Goal: Entertainment & Leisure: Consume media (video, audio)

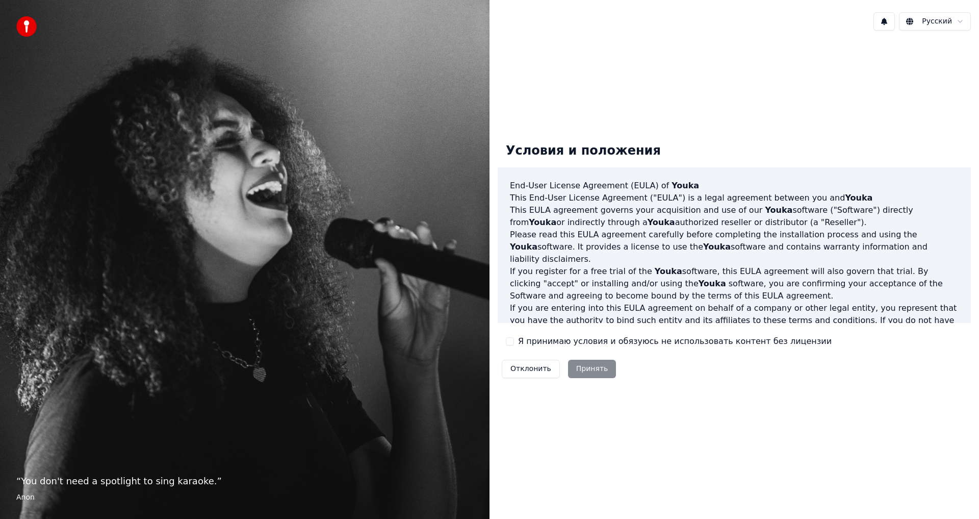
click at [520, 356] on div "Отклонить Принять" at bounding box center [559, 369] width 122 height 27
click at [531, 337] on label "Я принимаю условия и обязуюсь не использовать контент без лицензии" at bounding box center [675, 341] width 314 height 12
click at [514, 337] on button "Я принимаю условия и обязуюсь не использовать контент без лицензии" at bounding box center [510, 341] width 8 height 8
click at [578, 365] on button "Принять" at bounding box center [592, 369] width 48 height 18
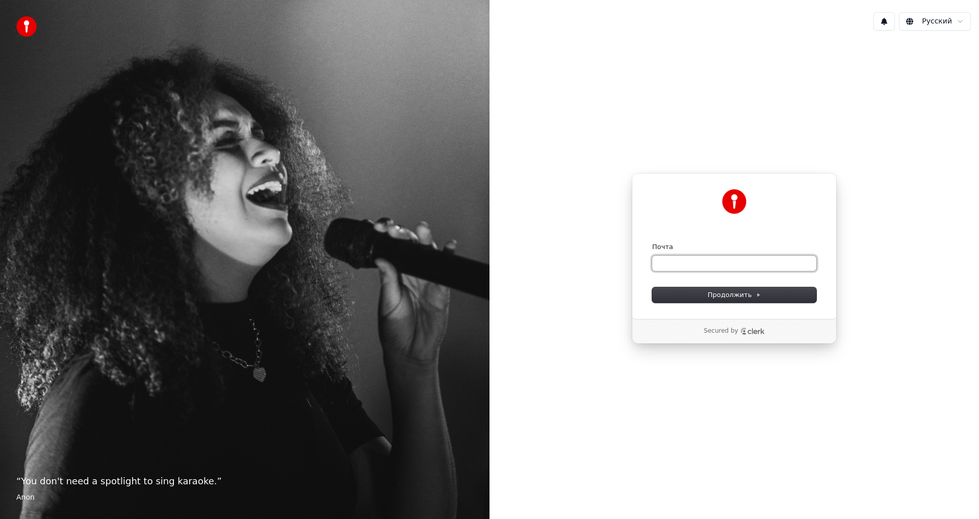
click at [715, 269] on input "Почта" at bounding box center [734, 263] width 164 height 15
type input "*"
click at [652, 242] on button "submit" at bounding box center [652, 242] width 0 height 0
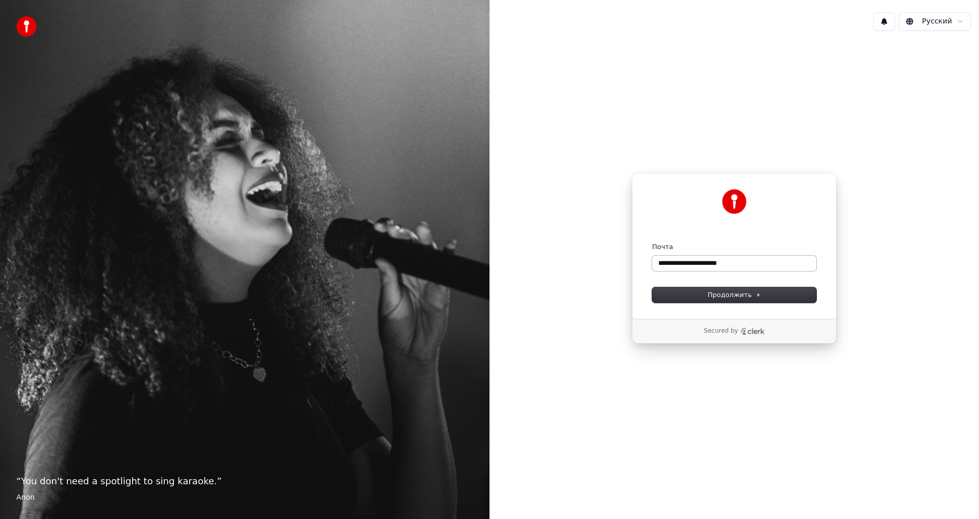
type input "**********"
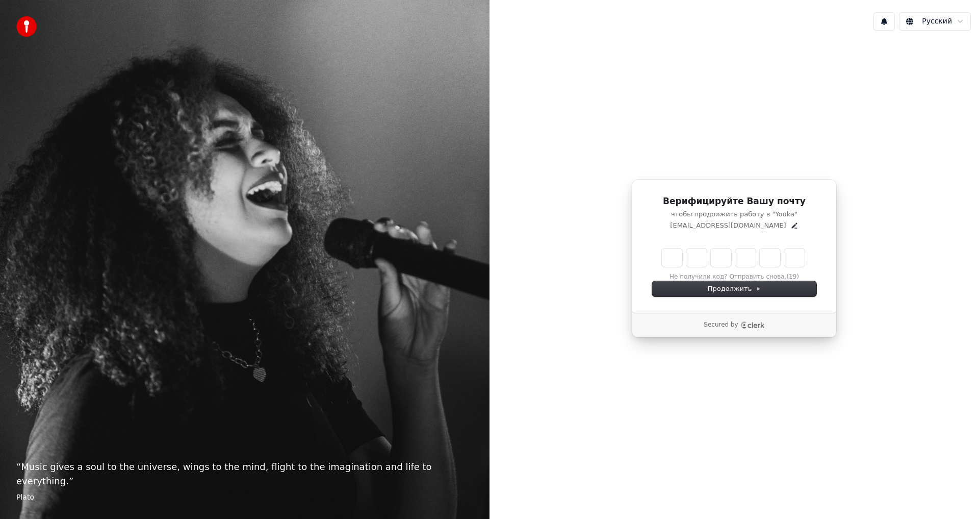
type input "******"
type input "*"
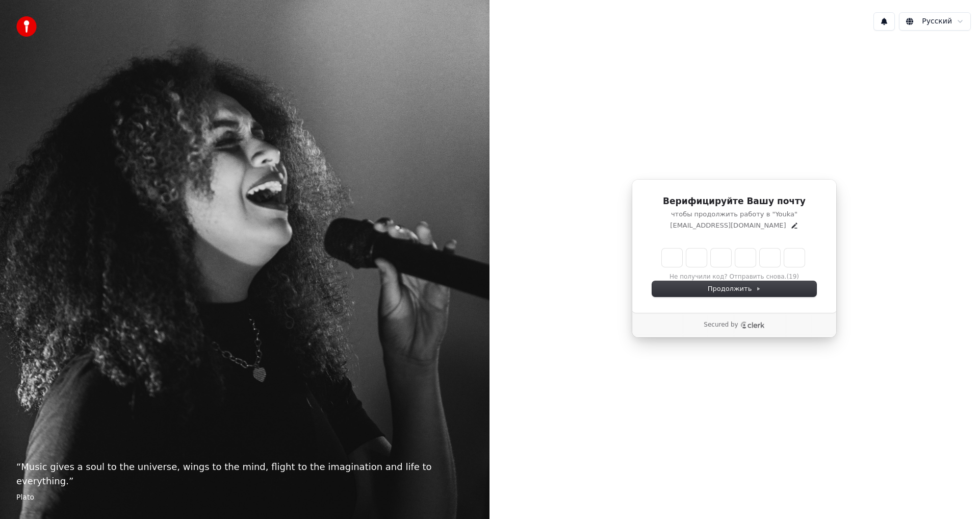
type input "*"
click at [726, 289] on div "Продолжить" at bounding box center [734, 288] width 164 height 15
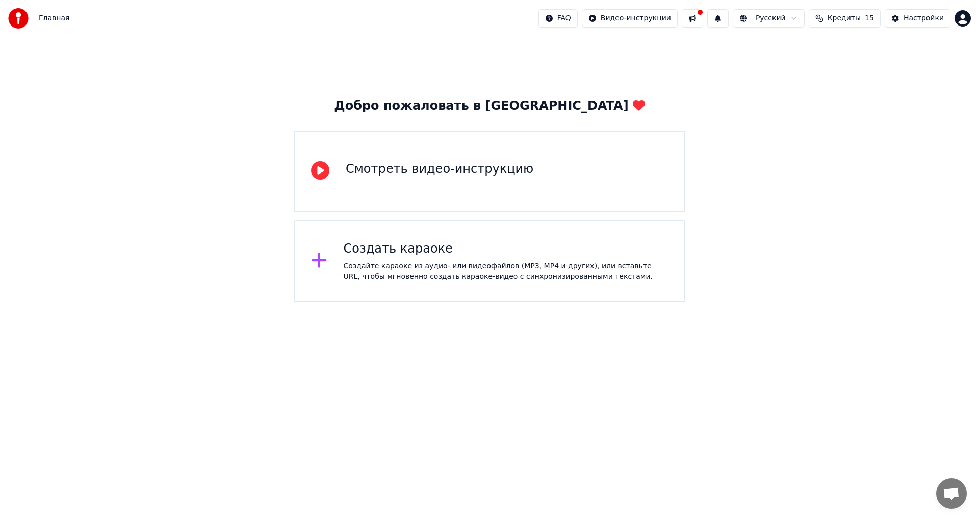
click at [398, 250] on div "Создать караоке" at bounding box center [506, 249] width 325 height 16
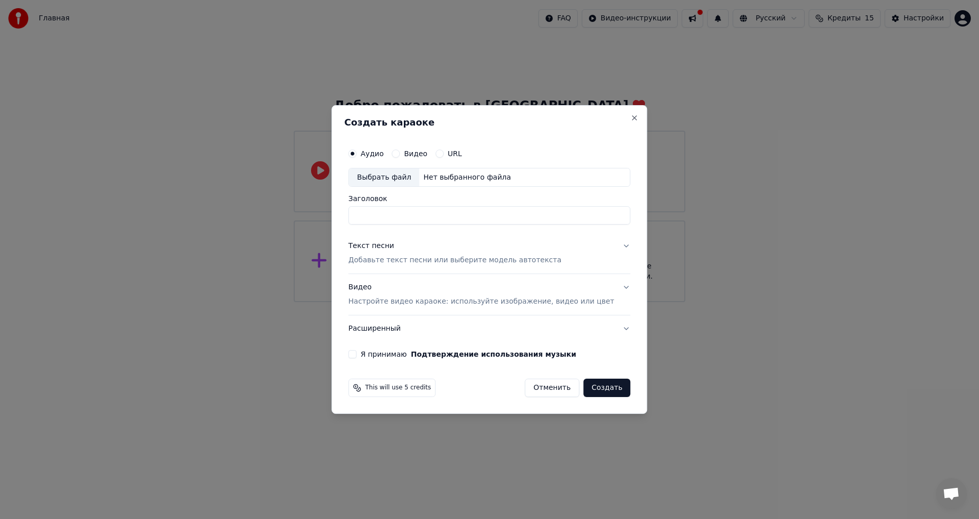
click at [417, 151] on label "Видео" at bounding box center [415, 153] width 23 height 7
click at [400, 151] on button "Видео" at bounding box center [396, 153] width 8 height 8
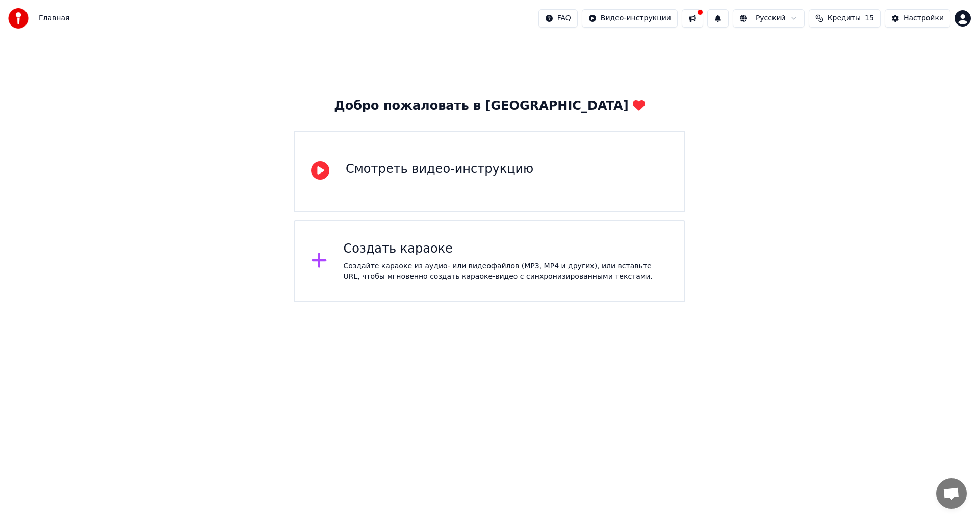
click at [703, 18] on button at bounding box center [692, 18] width 21 height 18
click at [516, 302] on html "Главная FAQ Видео-инструкции Русский Кредиты 15 Настройки Добро пожаловать в Yo…" at bounding box center [489, 151] width 979 height 302
click at [510, 274] on div "Создайте караоке из аудио- или видеофайлов (MP3, MP4 и других), или вставьте UR…" at bounding box center [506, 271] width 325 height 20
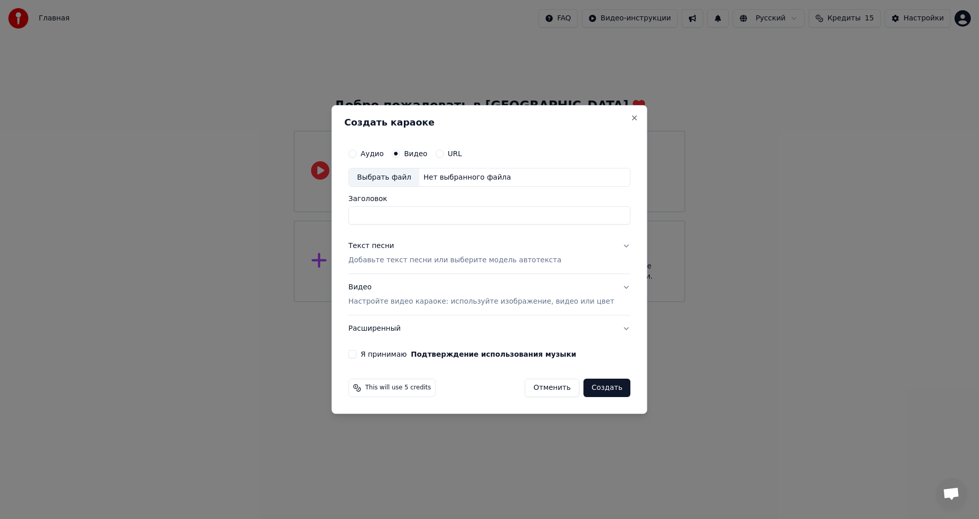
click at [442, 147] on div "Аудио Видео URL" at bounding box center [489, 153] width 282 height 20
click at [453, 147] on div "Аудио Видео URL" at bounding box center [489, 153] width 282 height 20
click at [456, 154] on div "URL" at bounding box center [449, 153] width 27 height 8
click at [444, 154] on button "URL" at bounding box center [440, 153] width 8 height 8
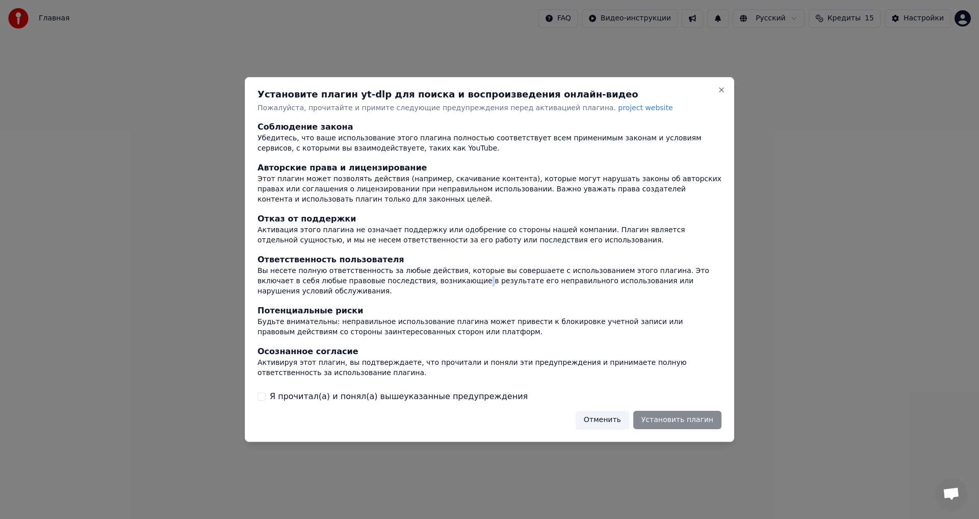
click at [407, 290] on div "Вы несете полную ответственность за любые действия, которые вы совершаете с исп…" at bounding box center [490, 281] width 464 height 31
click at [279, 394] on label "Я прочитал(а) и понял(а) вышеуказанные предупреждения" at bounding box center [399, 396] width 258 height 12
click at [266, 394] on button "Я прочитал(а) и понял(а) вышеуказанные предупреждения" at bounding box center [262, 396] width 8 height 8
click at [668, 415] on button "Установить плагин" at bounding box center [678, 420] width 88 height 18
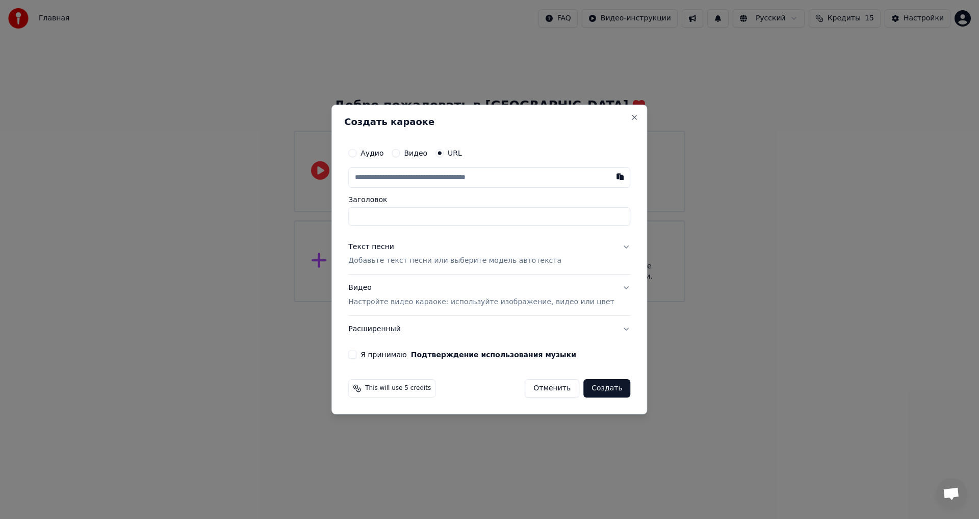
paste input "**********"
type input "**********"
click at [587, 392] on button "Создать" at bounding box center [607, 388] width 47 height 18
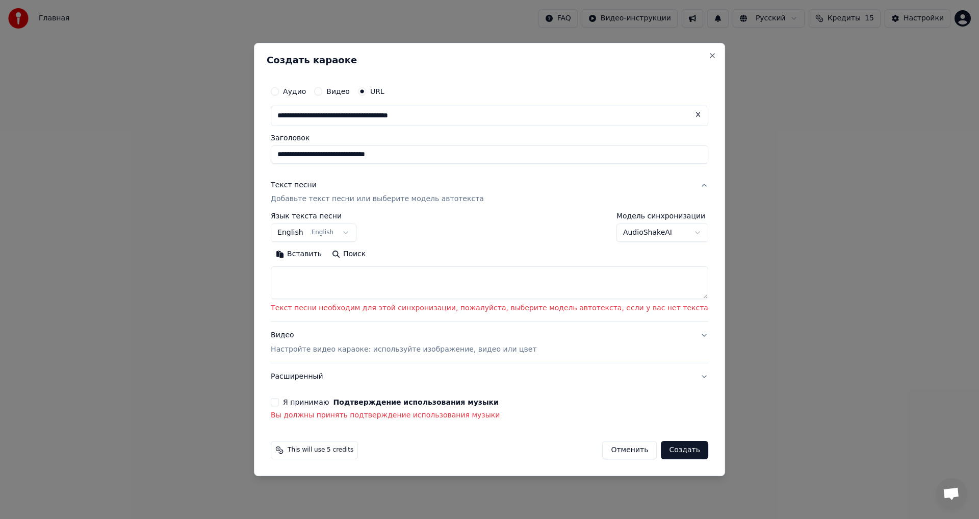
click at [406, 285] on textarea at bounding box center [490, 283] width 438 height 33
click at [357, 232] on button "English English" at bounding box center [314, 233] width 86 height 18
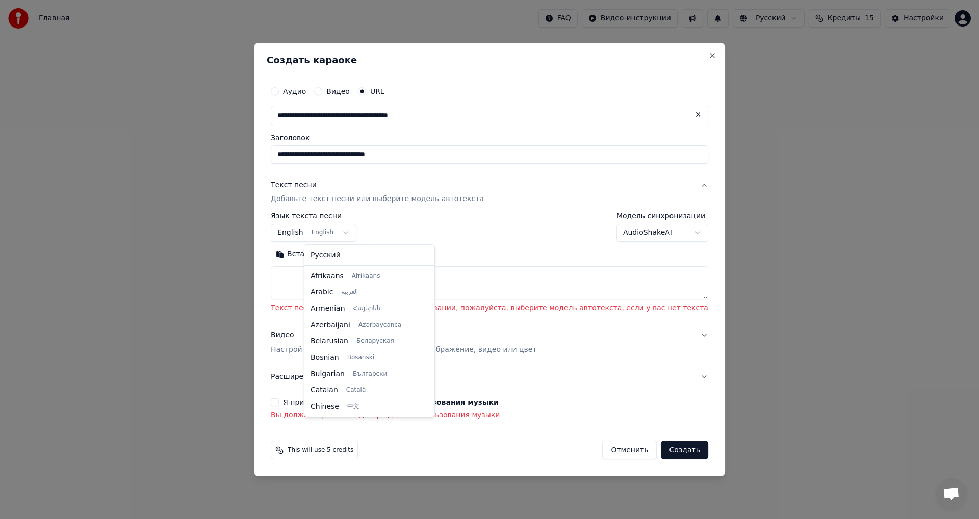
scroll to position [82, 0]
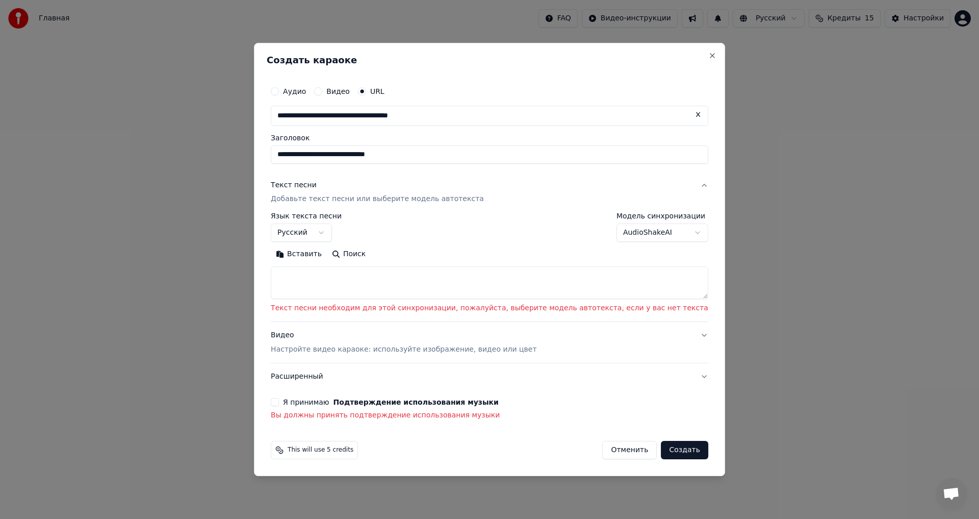
click at [588, 290] on textarea at bounding box center [490, 283] width 438 height 33
click at [317, 399] on label "Я принимаю Подтверждение использования музыки" at bounding box center [391, 401] width 216 height 7
click at [279, 399] on button "Я принимаю Подтверждение использования музыки" at bounding box center [275, 402] width 8 height 8
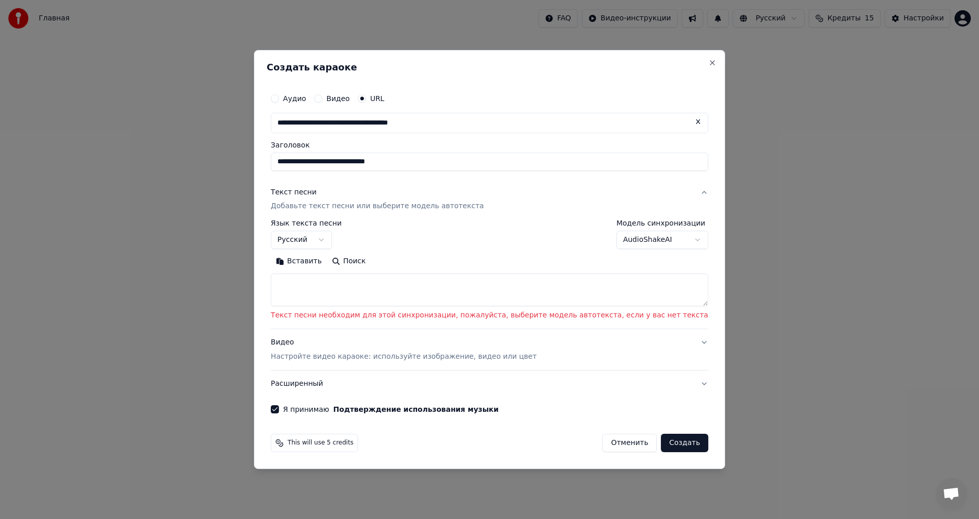
click at [661, 442] on button "Создать" at bounding box center [684, 443] width 47 height 18
click at [346, 230] on div "**********" at bounding box center [314, 235] width 86 height 30
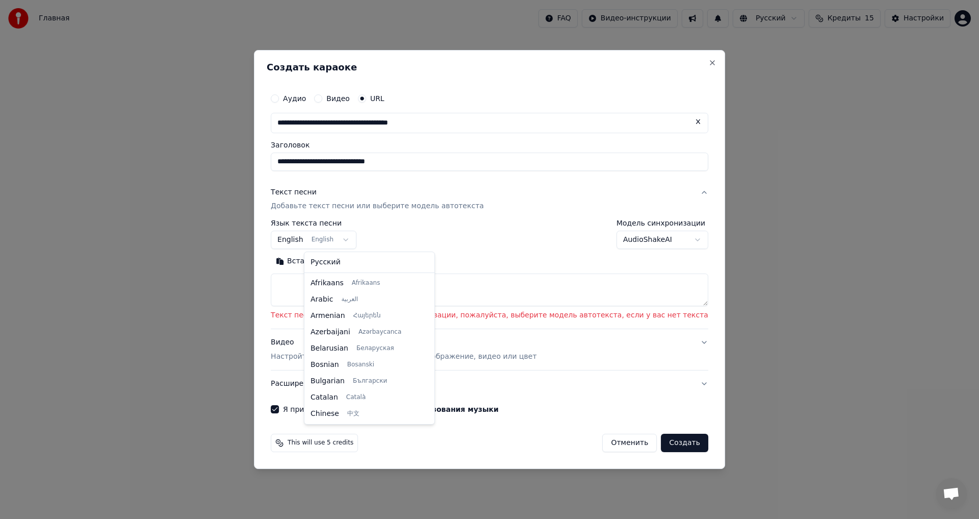
click at [356, 246] on body "**********" at bounding box center [489, 151] width 979 height 302
select select "**"
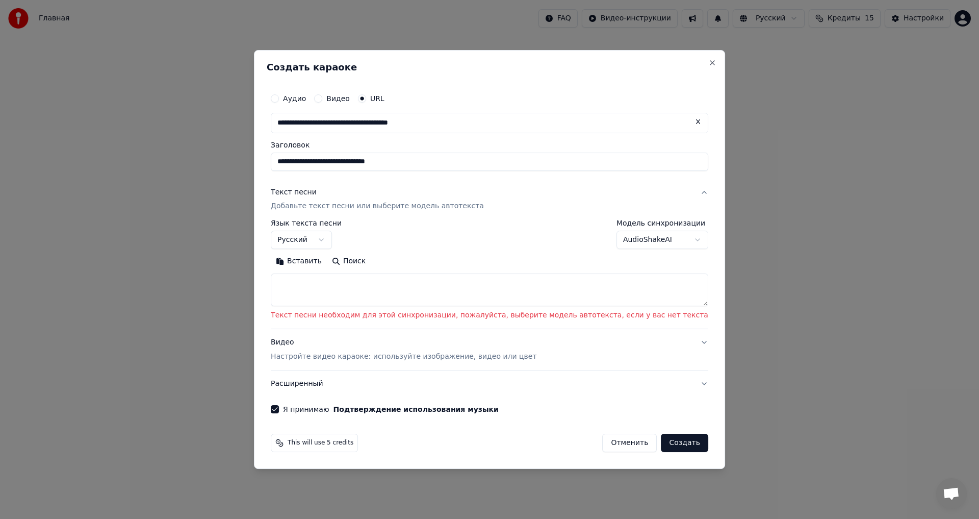
click at [327, 288] on textarea at bounding box center [490, 290] width 438 height 33
click at [371, 259] on button "Поиск" at bounding box center [349, 262] width 44 height 16
type textarea "**********"
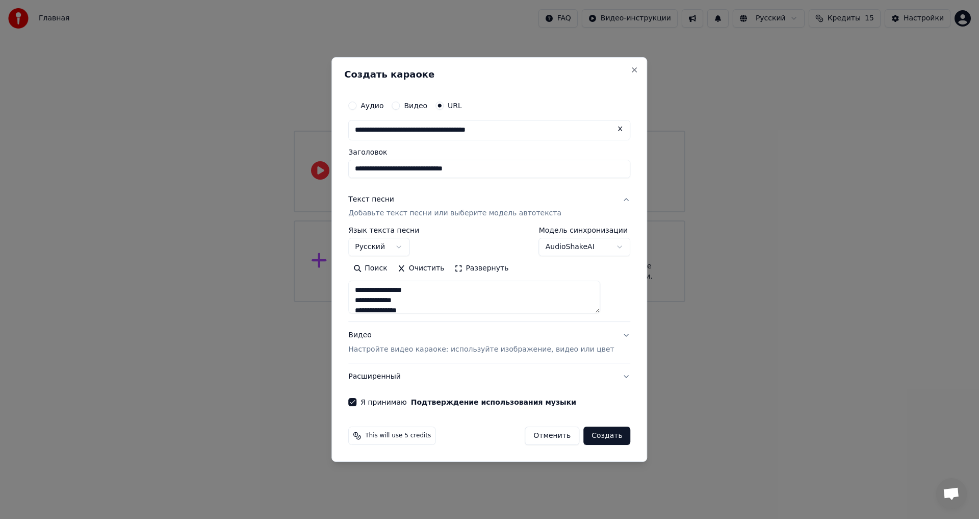
click at [606, 428] on button "Создать" at bounding box center [607, 435] width 47 height 18
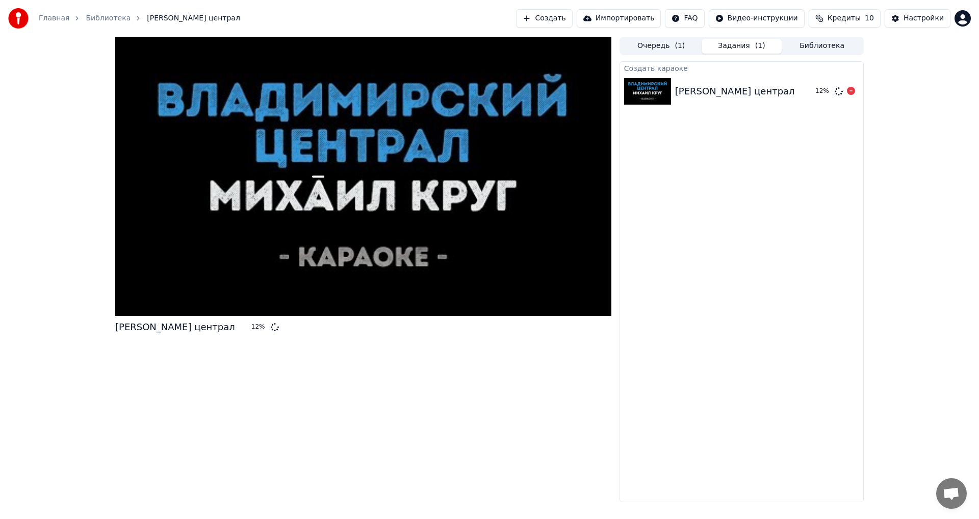
click at [780, 96] on div "[PERSON_NAME] централ" at bounding box center [735, 91] width 120 height 14
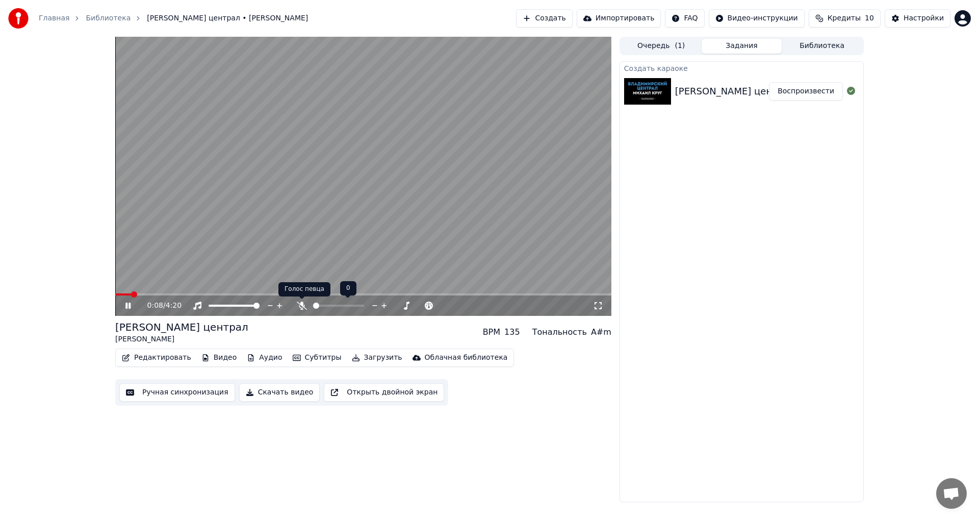
click at [304, 305] on icon at bounding box center [302, 305] width 10 height 8
click at [121, 307] on div "0:12 / 4:20" at bounding box center [363, 305] width 488 height 10
click at [132, 308] on icon at bounding box center [135, 305] width 24 height 8
click at [243, 304] on div at bounding box center [244, 305] width 82 height 10
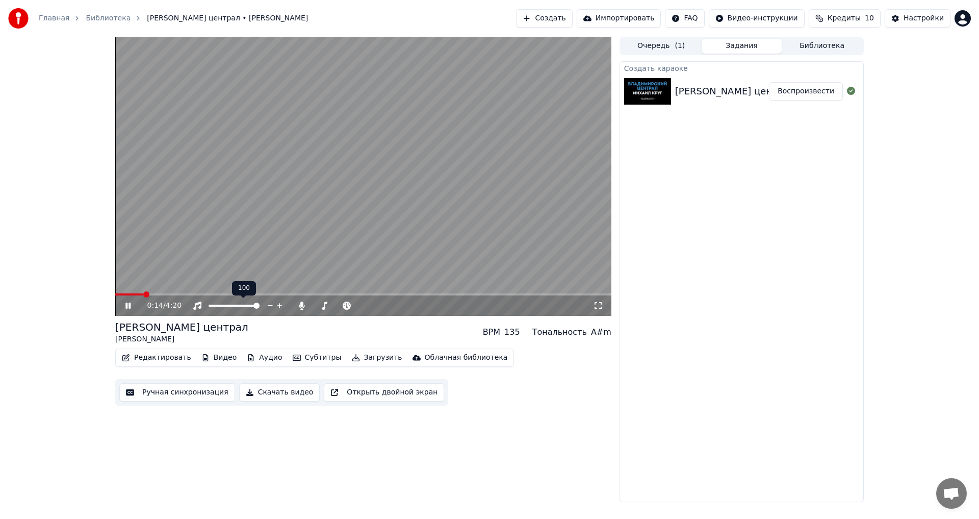
click at [236, 306] on span at bounding box center [234, 306] width 51 height 2
click at [435, 143] on video at bounding box center [363, 176] width 496 height 279
click at [525, 357] on div "Редактировать Видео Аудио Субтитры Загрузить Облачная библиотека Ручная синхрон…" at bounding box center [363, 376] width 496 height 57
click at [303, 306] on icon at bounding box center [302, 305] width 6 height 8
click at [907, 18] on button "Настройки" at bounding box center [918, 18] width 66 height 18
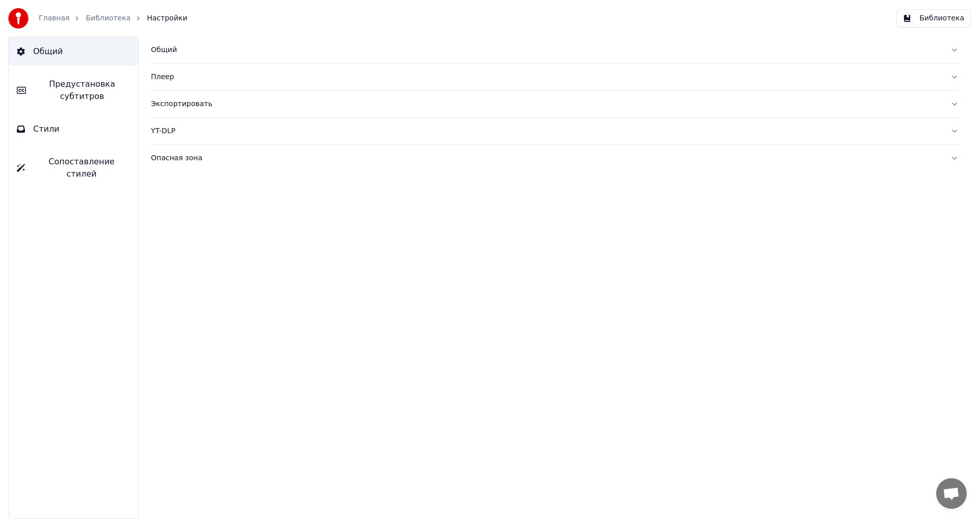
click at [317, 47] on div "Общий" at bounding box center [547, 50] width 792 height 10
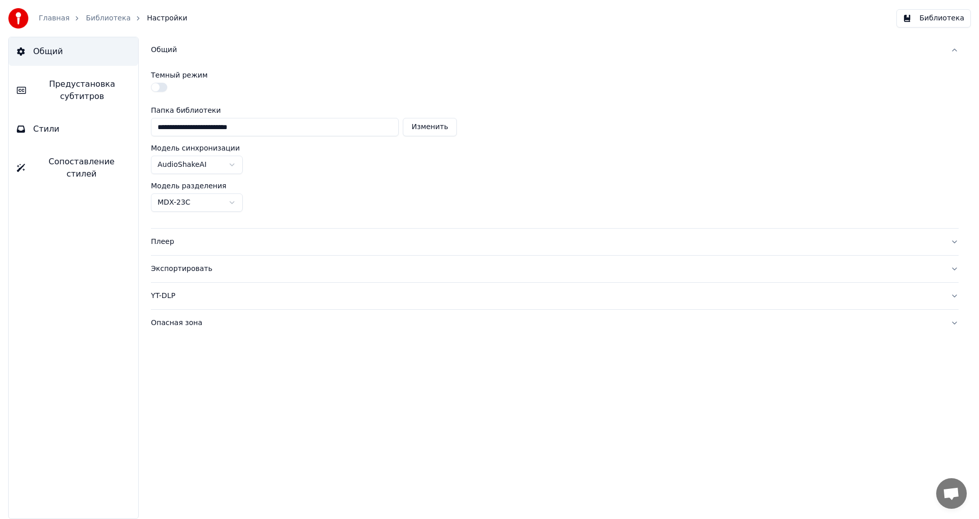
click at [317, 47] on div "Общий" at bounding box center [547, 50] width 792 height 10
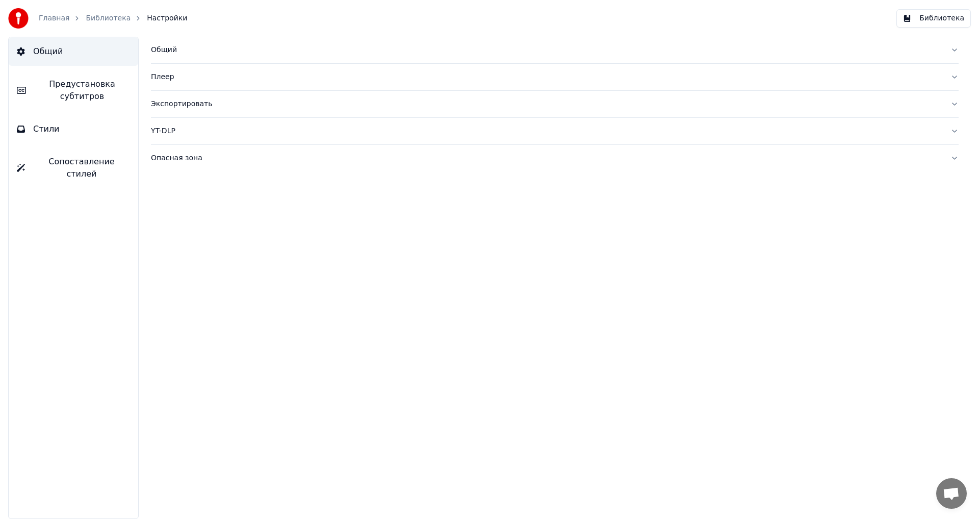
click at [273, 94] on button "Экспортировать" at bounding box center [555, 104] width 808 height 27
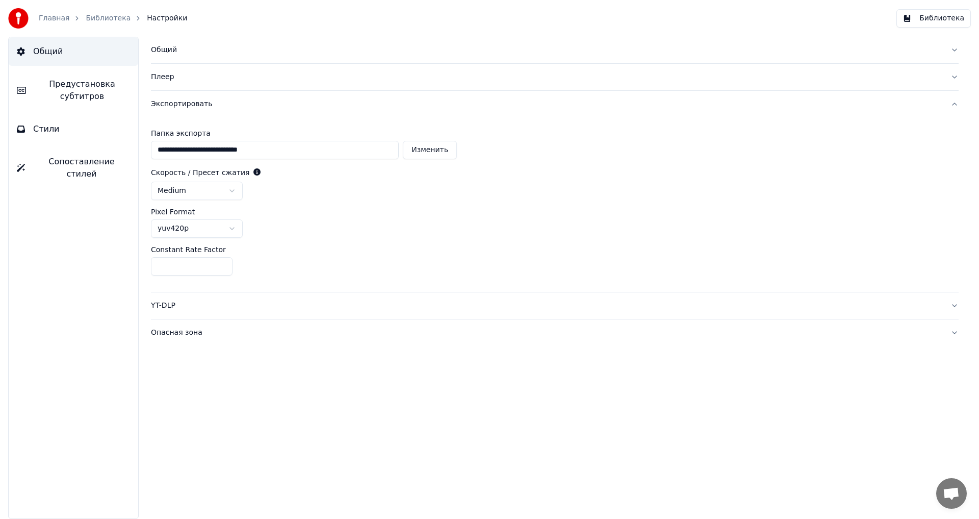
click at [273, 94] on button "Экспортировать" at bounding box center [555, 104] width 808 height 27
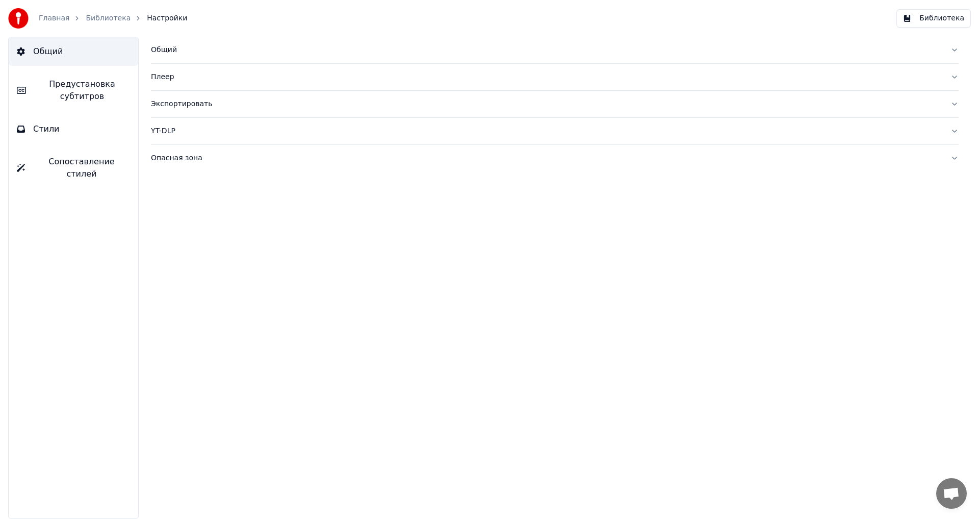
click at [259, 78] on div "Плеер" at bounding box center [547, 77] width 792 height 10
click at [234, 138] on button "YT-DLP" at bounding box center [555, 131] width 808 height 27
click at [232, 175] on div "Общий Плеер Экспортировать YT-DLP Опасная зона" at bounding box center [555, 278] width 849 height 482
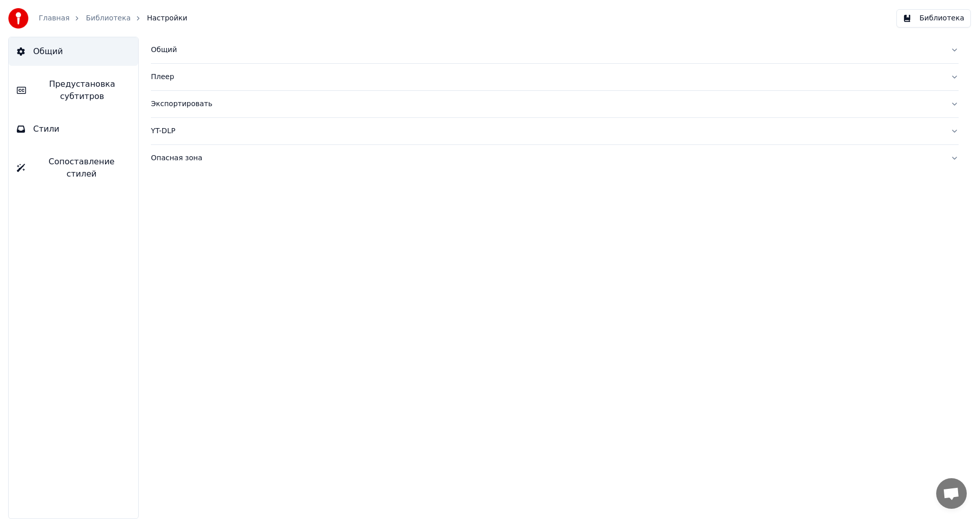
click at [232, 161] on div "Опасная зона" at bounding box center [547, 158] width 792 height 10
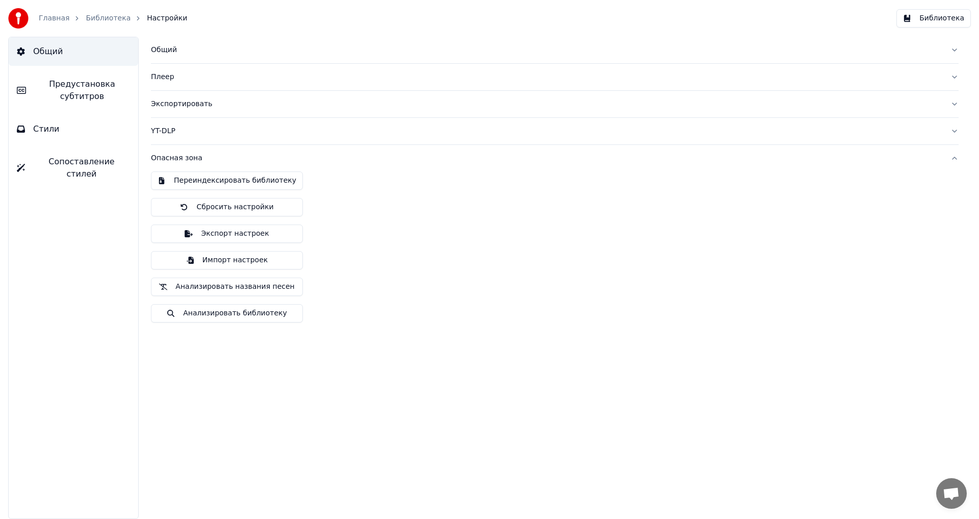
click at [232, 161] on div "Опасная зона" at bounding box center [547, 158] width 792 height 10
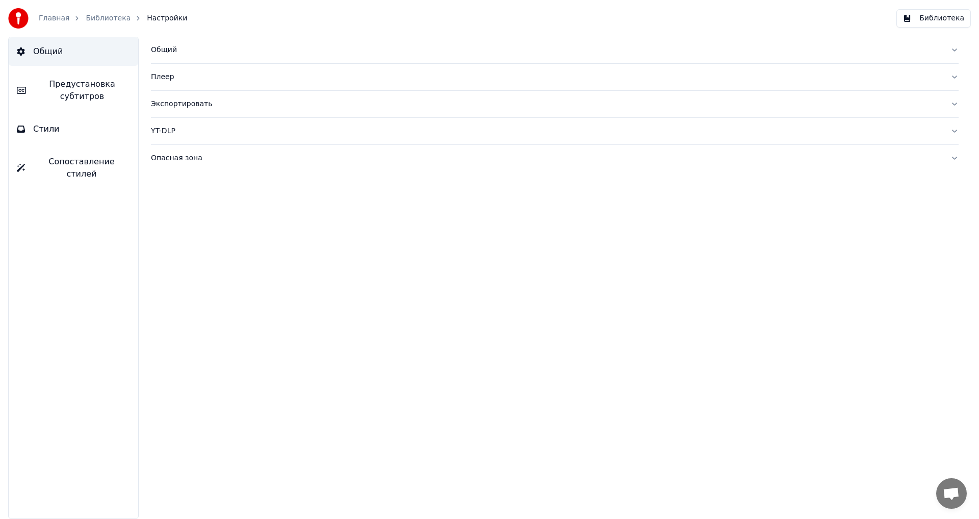
click at [85, 170] on button "Сопоставление стилей" at bounding box center [74, 167] width 130 height 41
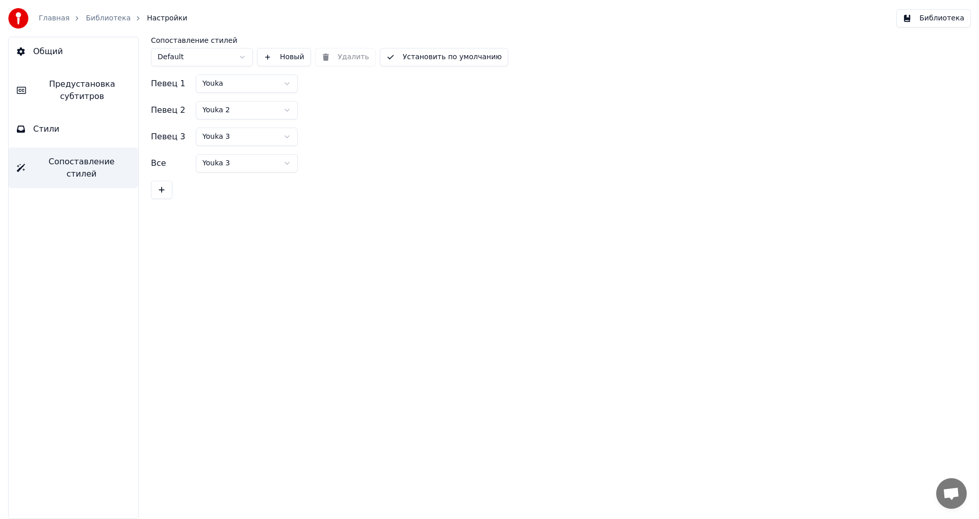
click at [92, 132] on button "Стили" at bounding box center [74, 129] width 130 height 29
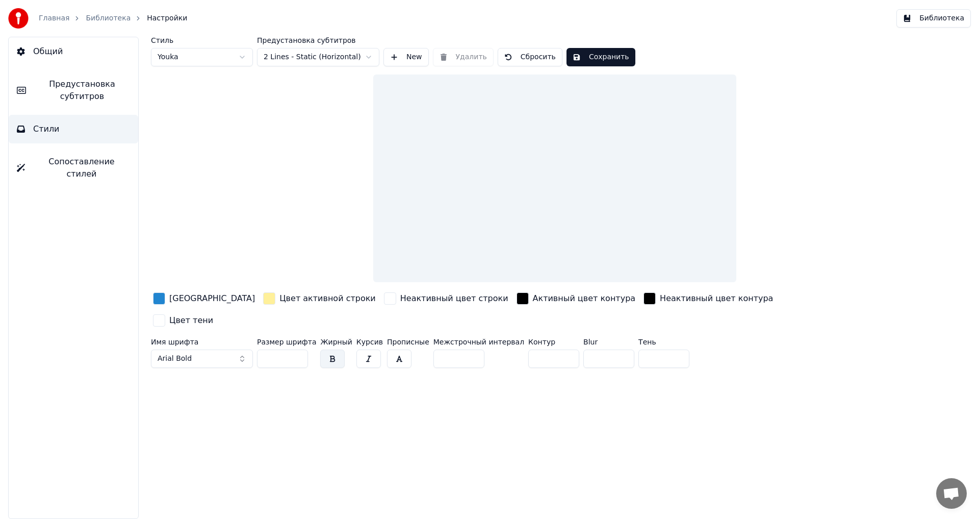
click at [99, 95] on span "Предустановка субтитров" at bounding box center [82, 90] width 96 height 24
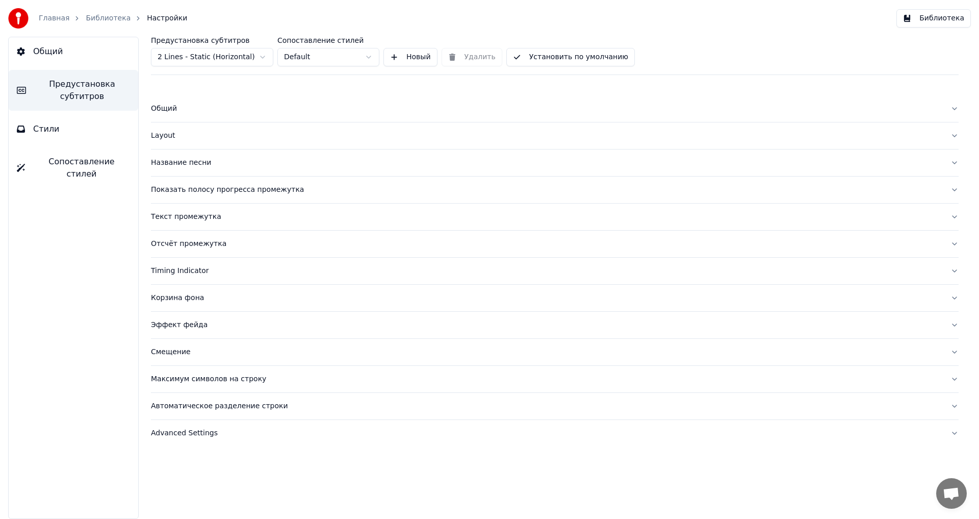
click at [47, 57] on span "Общий" at bounding box center [48, 51] width 30 height 12
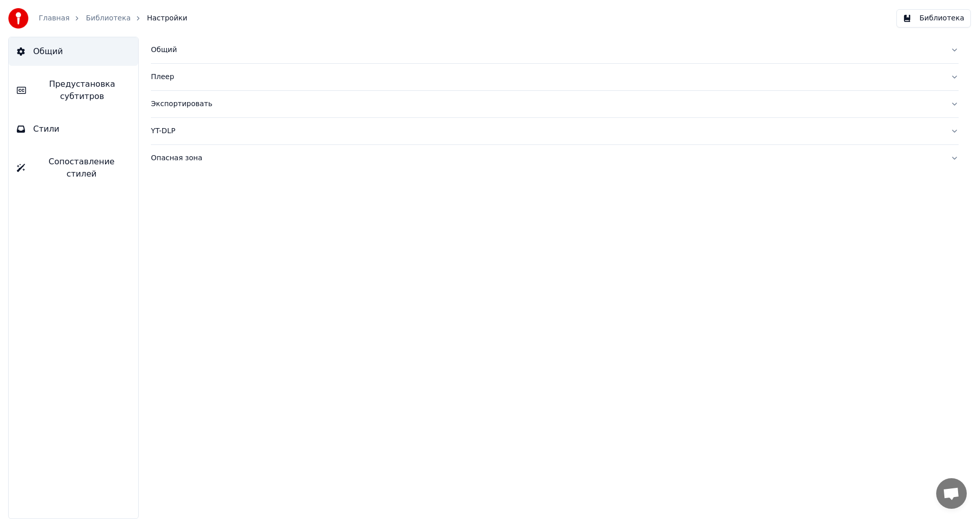
click at [12, 18] on img at bounding box center [18, 18] width 20 height 20
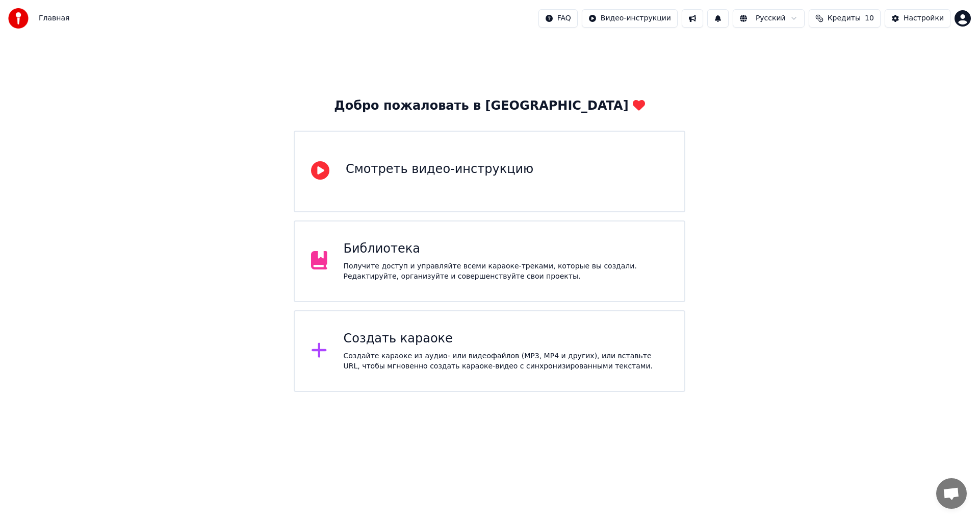
click at [735, 215] on div "Добро пожаловать в Youka Смотреть видео-инструкцию Библиотека Получите доступ и…" at bounding box center [489, 214] width 979 height 355
click at [584, 261] on div "Получите доступ и управляйте всеми караоке-треками, которые вы создали. Редакти…" at bounding box center [506, 271] width 325 height 20
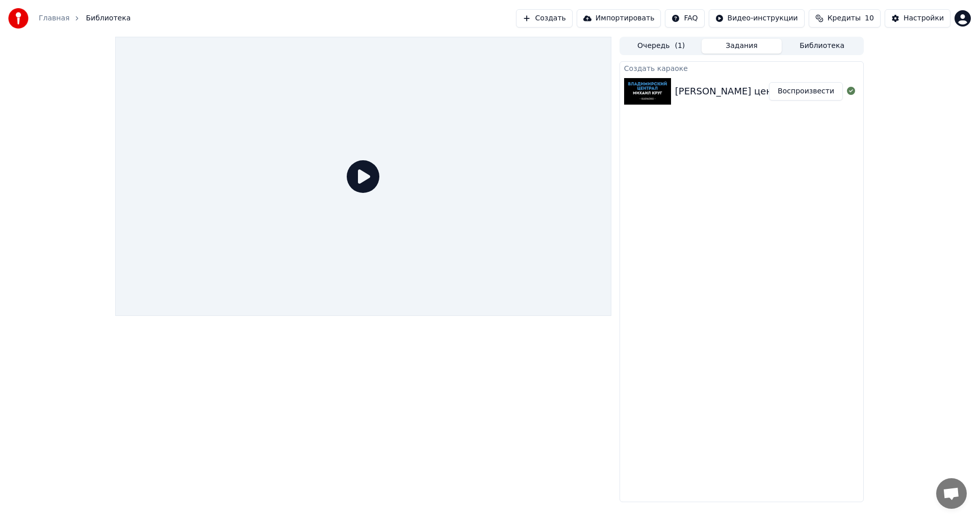
click at [348, 173] on icon at bounding box center [363, 176] width 33 height 33
click at [814, 85] on button "Воспроизвести" at bounding box center [806, 91] width 74 height 18
